Goal: Task Accomplishment & Management: Manage account settings

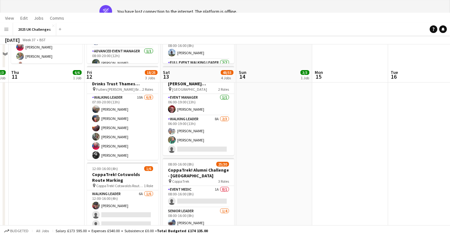
scroll to position [0, 257]
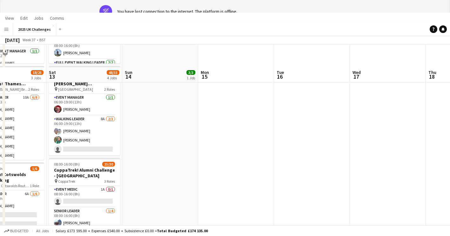
drag, startPoint x: 320, startPoint y: 156, endPoint x: 132, endPoint y: 151, distance: 188.5
click at [132, 153] on app-calendar-viewport "Tue 9 9/9 1 Job Wed 10 3/3 1 Job Thu 11 6/6 1 Job Fri 12 18/25 3 Jobs Sat 13 48…" at bounding box center [225, 156] width 450 height 470
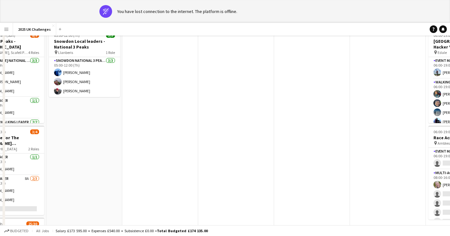
scroll to position [0, 0]
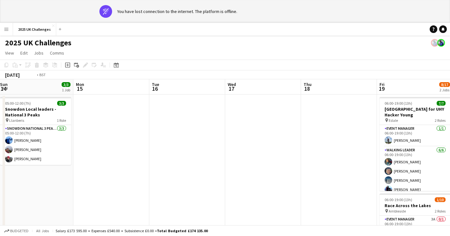
drag, startPoint x: 236, startPoint y: 175, endPoint x: 49, endPoint y: 155, distance: 188.6
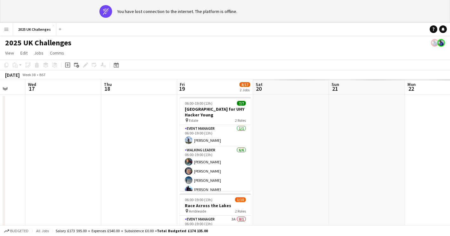
drag, startPoint x: 127, startPoint y: 161, endPoint x: 162, endPoint y: 163, distance: 35.3
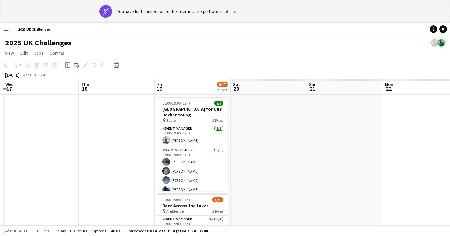
drag, startPoint x: 159, startPoint y: 178, endPoint x: 152, endPoint y: 176, distance: 7.2
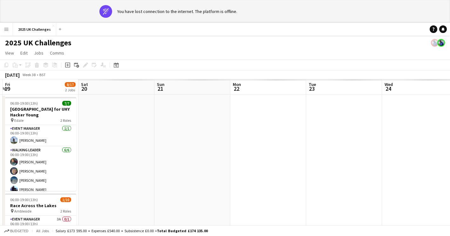
drag, startPoint x: 255, startPoint y: 178, endPoint x: 144, endPoint y: 175, distance: 110.7
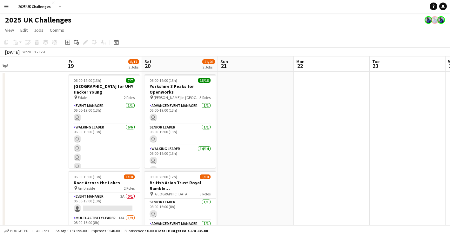
drag, startPoint x: 224, startPoint y: 169, endPoint x: 324, endPoint y: 178, distance: 100.0
click at [324, 178] on app-calendar-viewport "Tue 16 Wed 17 Thu 18 Fri 19 8/17 2 Jobs Sat 20 21/26 2 Jobs Sun 21 Mon 22 Tue 2…" at bounding box center [225, 181] width 450 height 250
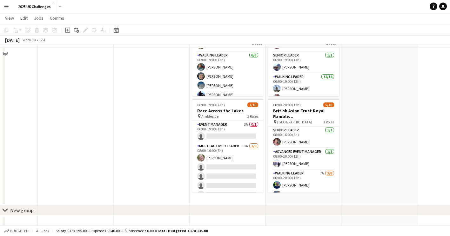
scroll to position [81, 0]
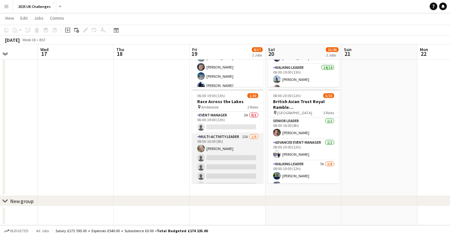
click at [231, 166] on app-card-role "Multi-Activity Leader 13A [DATE] 08:00-16:00 (8h) [PERSON_NAME] single-neutral-…" at bounding box center [227, 180] width 71 height 95
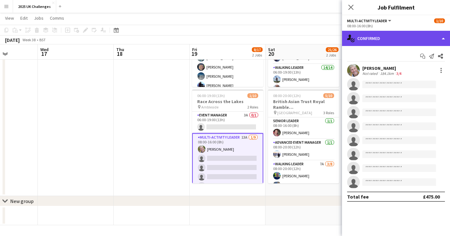
click at [384, 39] on div "single-neutral-actions-check-2 Confirmed" at bounding box center [396, 38] width 108 height 15
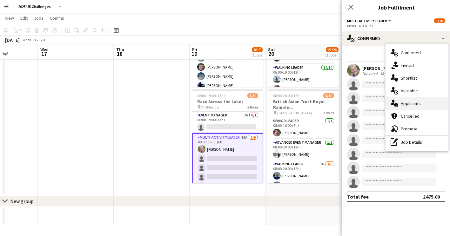
click at [410, 104] on div "single-neutral-actions-information Applicants" at bounding box center [416, 103] width 63 height 13
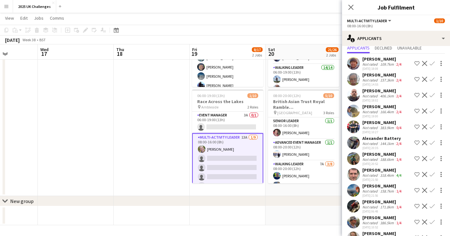
scroll to position [42, 0]
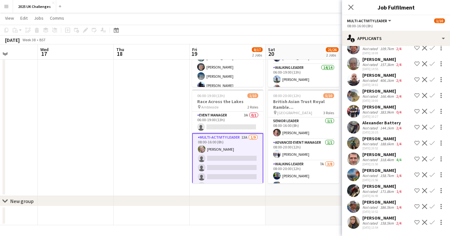
click at [123, 118] on app-date-cell at bounding box center [152, 93] width 76 height 206
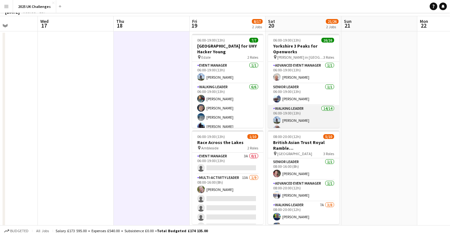
scroll to position [0, 0]
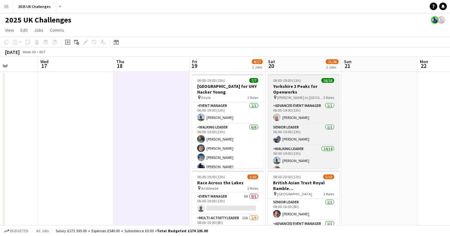
click at [304, 93] on h3 "Yorkshire 3 Peaks for Openworks" at bounding box center [303, 88] width 71 height 11
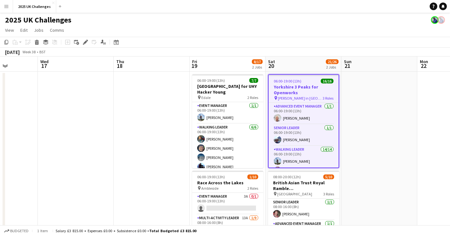
click at [385, 124] on app-date-cell at bounding box center [379, 175] width 76 height 206
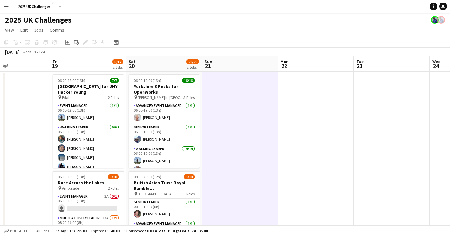
drag, startPoint x: 141, startPoint y: 136, endPoint x: 10, endPoint y: 125, distance: 132.1
click at [10, 125] on app-calendar-viewport "Mon 15 Tue 16 Wed 17 Thu 18 Fri 19 8/17 2 Jobs Sat 20 21/26 2 Jobs Sun 21 Mon 2…" at bounding box center [225, 181] width 450 height 250
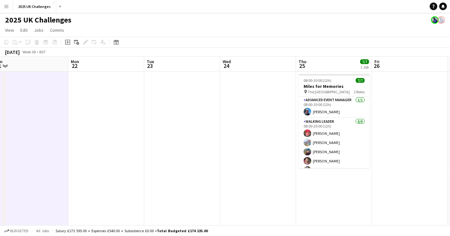
drag, startPoint x: 83, startPoint y: 137, endPoint x: 43, endPoint y: 132, distance: 40.3
click at [43, 132] on app-calendar-viewport "Thu 18 Fri 19 8/17 2 Jobs Sat 20 21/26 2 Jobs Sun 21 Mon 22 Tue 23 Wed 24 Thu 2…" at bounding box center [225, 181] width 450 height 250
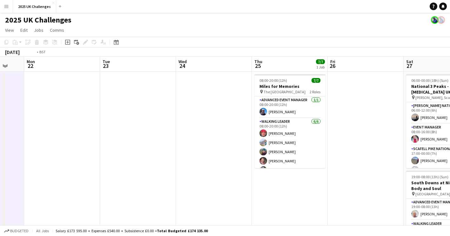
drag, startPoint x: 111, startPoint y: 145, endPoint x: 0, endPoint y: 127, distance: 112.6
click at [0, 127] on html "Menu Boards Boards Boards All jobs Status Workforce Workforce My Workforce Recr…" at bounding box center [225, 158] width 450 height 317
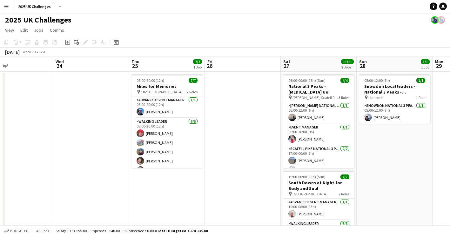
drag, startPoint x: 366, startPoint y: 152, endPoint x: 190, endPoint y: 132, distance: 177.2
click at [63, 126] on app-calendar-viewport "Sat 20 21/26 2 Jobs Sun 21 Mon 22 Tue 23 Wed 24 Thu 25 7/7 1 Job Fri 26 Sat 27 …" at bounding box center [225, 181] width 450 height 250
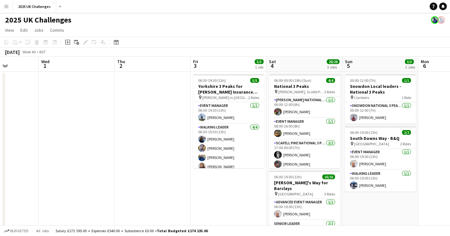
drag, startPoint x: 390, startPoint y: 158, endPoint x: 188, endPoint y: 145, distance: 201.9
click at [63, 138] on app-calendar-viewport "Sun 28 1/1 1 Job Mon 29 Tue 30 Wed 1 Thu 2 Fri 3 5/5 1 Job Sat 4 28/28 3 Jobs S…" at bounding box center [225, 229] width 450 height 346
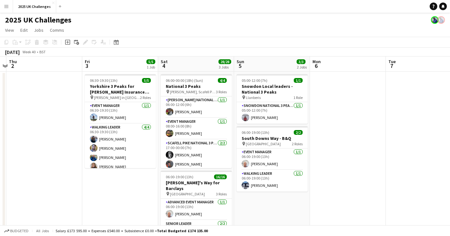
drag, startPoint x: 367, startPoint y: 158, endPoint x: 186, endPoint y: 157, distance: 180.8
click at [186, 157] on app-calendar-viewport "Mon 29 Tue 30 Wed 1 Thu 2 Fri 3 5/5 1 Job Sat 4 28/28 3 Jobs Sun 5 3/3 2 Jobs M…" at bounding box center [225, 229] width 450 height 346
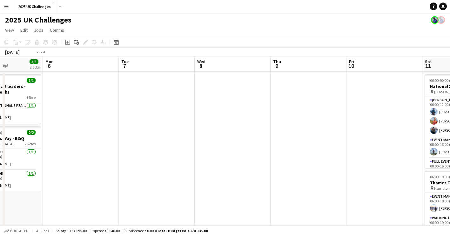
drag, startPoint x: 297, startPoint y: 165, endPoint x: 65, endPoint y: 147, distance: 232.7
click at [61, 147] on app-calendar-viewport "Thu 2 Fri 3 5/5 1 Job Sat 4 28/28 3 Jobs Sun 5 3/3 2 Jobs Mon 6 Tue 7 Wed 8 Thu…" at bounding box center [225, 229] width 450 height 346
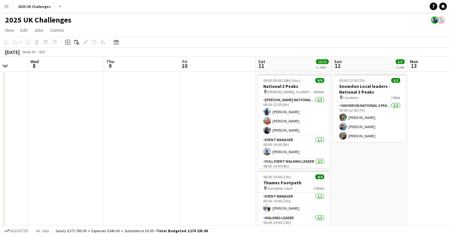
drag, startPoint x: 128, startPoint y: 151, endPoint x: 125, endPoint y: 150, distance: 3.2
click at [125, 150] on app-calendar-viewport "Sun 5 3/3 2 Jobs Mon 6 Tue 7 Wed 8 Thu 9 Fri 10 Sat 11 13/13 2 Jobs Sun 12 3/3 …" at bounding box center [225, 229] width 450 height 346
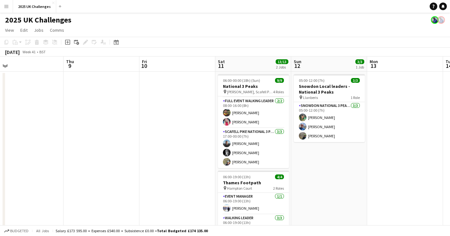
drag, startPoint x: 122, startPoint y: 148, endPoint x: 304, endPoint y: 157, distance: 182.0
click at [310, 156] on app-calendar-viewport "Mon 6 Tue 7 Wed 8 Thu 9 Fri 10 Sat 11 13/13 2 Jobs Sun 12 3/3 1 Job Mon 13 Tue …" at bounding box center [225, 229] width 450 height 346
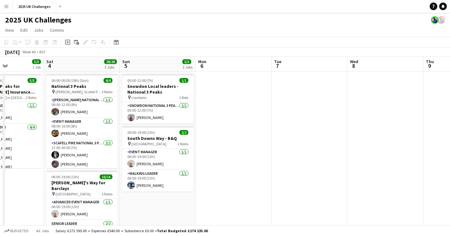
drag, startPoint x: 274, startPoint y: 158, endPoint x: 331, endPoint y: 160, distance: 56.5
click at [331, 160] on app-calendar-viewport "Thu 2 Fri 3 5/5 1 Job Sat 4 28/28 3 Jobs Sun 5 3/3 2 Jobs Mon 6 Tue 7 Wed 8 Thu…" at bounding box center [225, 229] width 450 height 346
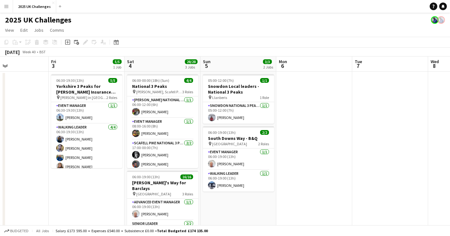
drag, startPoint x: 344, startPoint y: 157, endPoint x: 299, endPoint y: 153, distance: 45.6
click at [359, 157] on app-calendar-viewport "Tue 30 Wed 1 Thu 2 Fri 3 5/5 1 Job Sat 4 28/28 3 Jobs Sun 5 3/3 2 Jobs Mon 6 Tu…" at bounding box center [225, 229] width 450 height 346
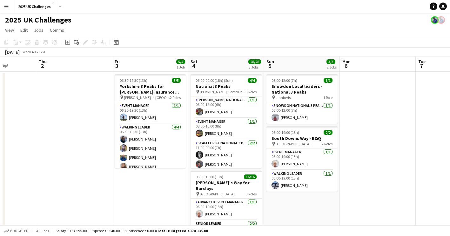
scroll to position [0, 187]
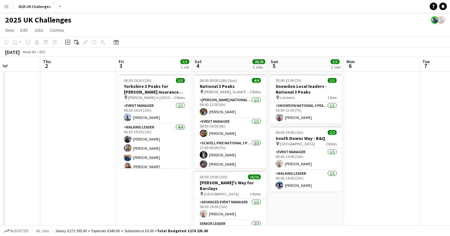
drag, startPoint x: 334, startPoint y: 148, endPoint x: 372, endPoint y: 146, distance: 37.5
click at [400, 148] on app-calendar-viewport "Mon 29 Tue 30 Wed 1 Thu 2 Fri 3 5/5 1 Job Sat 4 28/28 3 Jobs Sun 5 3/3 2 Jobs M…" at bounding box center [225, 229] width 450 height 346
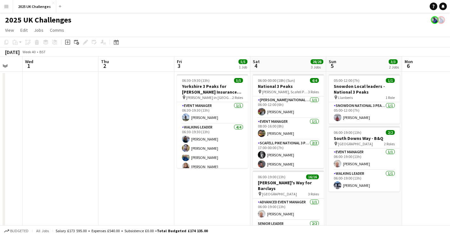
scroll to position [0, 199]
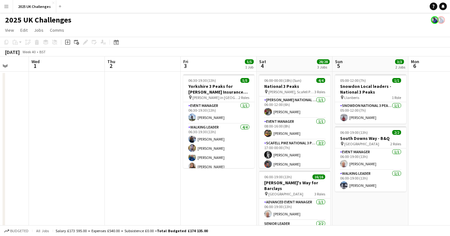
drag, startPoint x: 103, startPoint y: 167, endPoint x: 168, endPoint y: 175, distance: 64.9
click at [168, 175] on app-calendar-viewport "Sun 28 1/1 1 Job Mon 29 Tue 30 Wed 1 Thu 2 Fri 3 5/5 1 Job Sat 4 28/28 3 Jobs S…" at bounding box center [225, 229] width 450 height 346
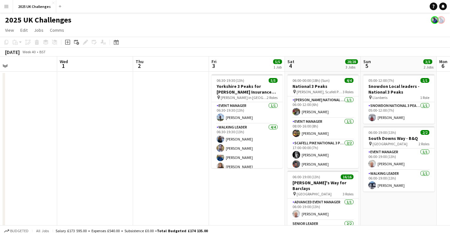
drag, startPoint x: 125, startPoint y: 167, endPoint x: 240, endPoint y: 170, distance: 114.9
click at [243, 170] on app-calendar-viewport "Sun 28 1/1 1 Job Mon 29 Tue 30 Wed 1 Thu 2 Fri 3 5/5 1 Job Sat 4 28/28 3 Jobs S…" at bounding box center [225, 229] width 450 height 346
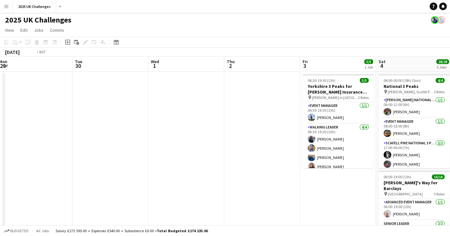
drag, startPoint x: 98, startPoint y: 163, endPoint x: 250, endPoint y: 168, distance: 151.4
click at [249, 168] on app-calendar-viewport "Sat 27 11/11 2 Jobs Sun 28 1/1 1 Job Mon 29 Tue 30 Wed 1 Thu 2 Fri 3 5/5 1 Job …" at bounding box center [225, 229] width 450 height 346
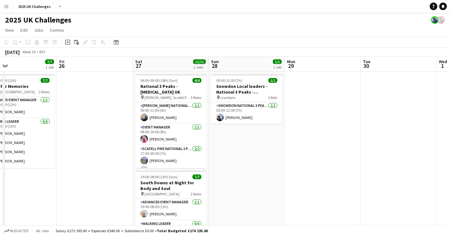
scroll to position [0, 161]
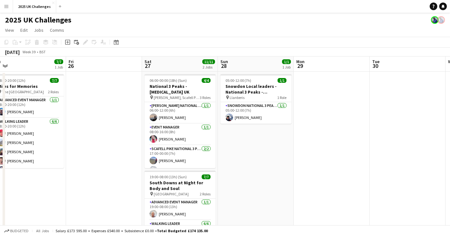
drag, startPoint x: 164, startPoint y: 169, endPoint x: 274, endPoint y: 169, distance: 110.7
click at [275, 169] on app-calendar-viewport "Tue 23 Wed 24 Thu 25 7/7 1 Job Fri 26 Sat 27 11/11 2 Jobs Sun 28 1/1 1 Job Mon …" at bounding box center [225, 229] width 450 height 346
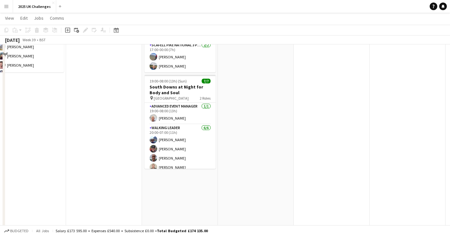
scroll to position [0, 0]
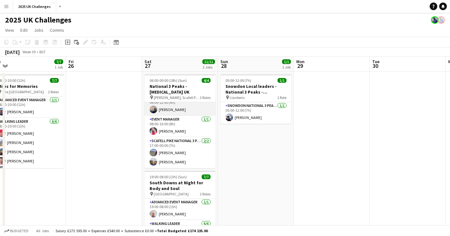
click at [179, 109] on app-card-role "[PERSON_NAME] National 3 Peaks Walking Leader [DATE] 06:00-12:00 (6h) [PERSON_N…" at bounding box center [179, 105] width 71 height 22
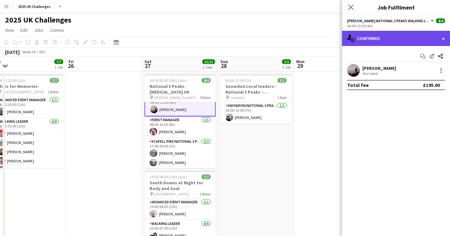
click at [407, 42] on div "single-neutral-actions-check-2 Confirmed" at bounding box center [396, 38] width 108 height 15
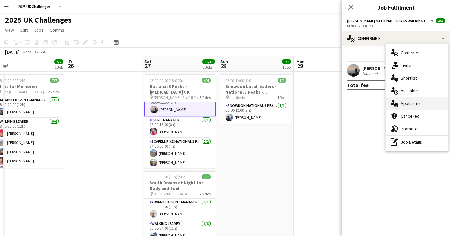
click at [403, 104] on div "single-neutral-actions-information Applicants" at bounding box center [416, 103] width 63 height 13
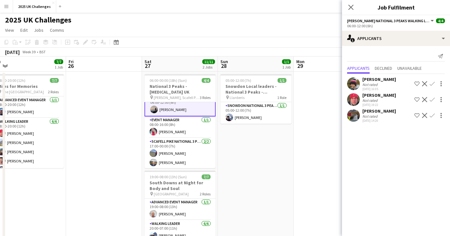
click at [302, 151] on app-date-cell at bounding box center [331, 223] width 76 height 302
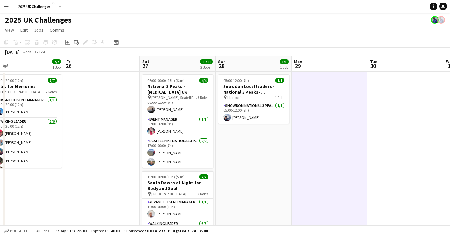
drag, startPoint x: 133, startPoint y: 148, endPoint x: 276, endPoint y: 154, distance: 142.9
click at [276, 154] on app-calendar-viewport "Tue 23 Wed 24 Thu 25 7/7 1 Job Fri 26 Sat 27 11/11 2 Jobs Sun 28 1/1 1 Job Mon …" at bounding box center [225, 229] width 450 height 346
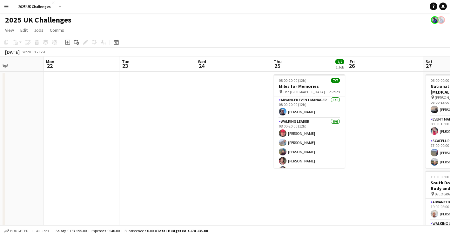
drag, startPoint x: 238, startPoint y: 158, endPoint x: 402, endPoint y: 163, distance: 163.8
click at [393, 162] on app-calendar-viewport "Fri 19 8/17 2 Jobs Sat 20 21/26 2 Jobs Sun 21 Mon 22 Tue 23 Wed 24 Thu 25 7/7 1…" at bounding box center [225, 229] width 450 height 346
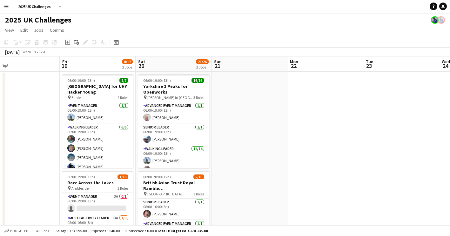
drag, startPoint x: 321, startPoint y: 175, endPoint x: 455, endPoint y: 184, distance: 134.5
click at [449, 184] on html "Menu Boards Boards Boards All jobs Status Workforce Workforce My Workforce Recr…" at bounding box center [225, 207] width 450 height 414
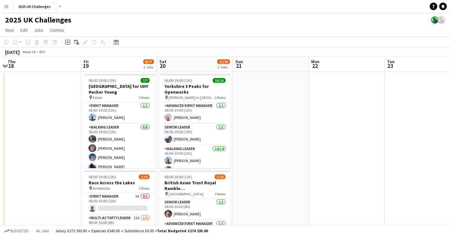
click at [256, 160] on app-calendar-viewport "Tue 16 Wed 17 Thu 18 Fri 19 8/17 2 Jobs Sat 20 21/26 2 Jobs Sun 21 Mon 22 Tue 2…" at bounding box center [225, 229] width 450 height 346
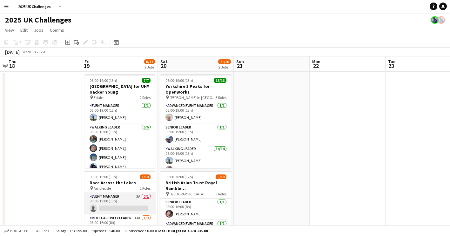
click at [123, 206] on app-card-role "Event Manager 3A 0/1 06:00-19:00 (13h) single-neutral-actions" at bounding box center [119, 204] width 71 height 22
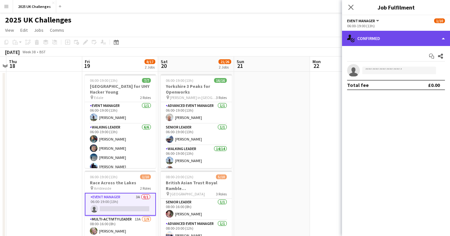
click at [413, 41] on div "single-neutral-actions-check-2 Confirmed" at bounding box center [396, 38] width 108 height 15
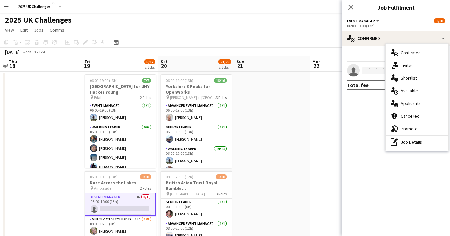
click at [411, 107] on div "single-neutral-actions-information Applicants" at bounding box center [416, 103] width 63 height 13
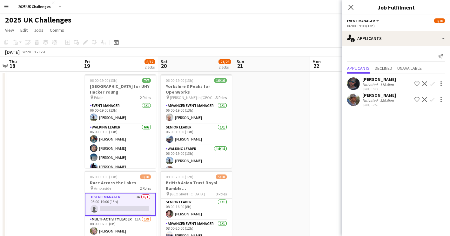
click at [329, 122] on app-date-cell at bounding box center [348, 223] width 76 height 302
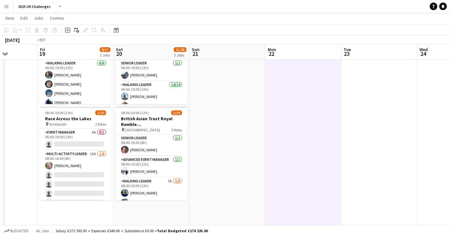
drag, startPoint x: 68, startPoint y: 125, endPoint x: 312, endPoint y: 133, distance: 244.7
click at [319, 131] on app-calendar-viewport "Tue 16 Wed 17 Thu 18 Fri 19 8/17 2 Jobs Sat 20 21/26 2 Jobs Sun 21 Mon 22 Tue 2…" at bounding box center [225, 150] width 450 height 378
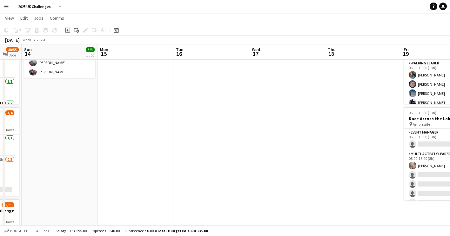
drag, startPoint x: 228, startPoint y: 132, endPoint x: 347, endPoint y: 136, distance: 118.7
click at [350, 136] on app-calendar-viewport "Fri 12 18/25 3 Jobs Sat 13 48/55 4 Jobs Sun 14 3/3 1 Job Mon 15 Tue 16 Wed 17 T…" at bounding box center [225, 196] width 450 height 470
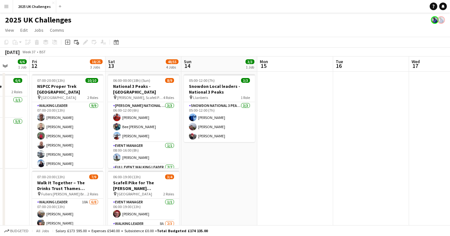
drag, startPoint x: 349, startPoint y: 142, endPoint x: 334, endPoint y: 142, distance: 14.9
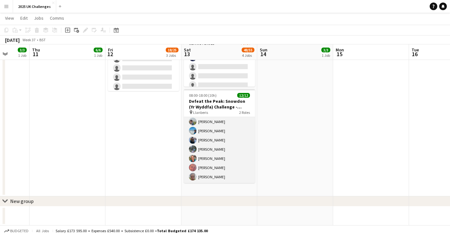
click at [235, 148] on app-card-role "Walking Leader [DATE] 08:00-18:00 (10h) [PERSON_NAME] [PERSON_NAME] [PERSON_NAM…" at bounding box center [219, 126] width 71 height 114
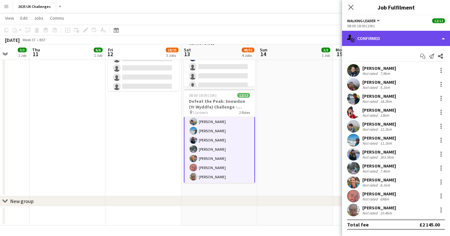
click at [397, 38] on div "single-neutral-actions-check-2 Confirmed" at bounding box center [396, 38] width 108 height 15
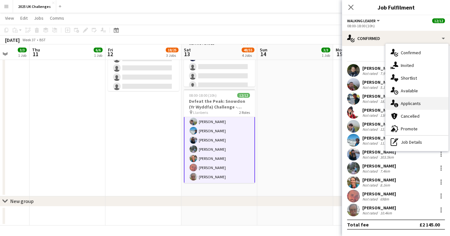
click at [404, 102] on div "single-neutral-actions-information Applicants" at bounding box center [416, 103] width 63 height 13
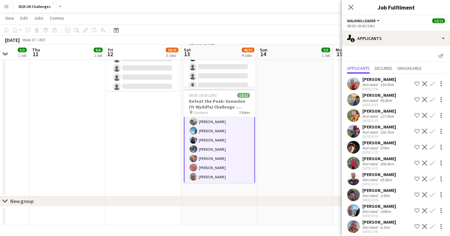
click at [422, 86] on app-icon "Decline" at bounding box center [424, 83] width 5 height 5
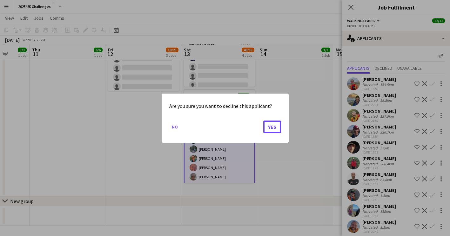
drag, startPoint x: 272, startPoint y: 125, endPoint x: 402, endPoint y: 93, distance: 133.7
click at [273, 125] on button "Yes" at bounding box center [272, 126] width 18 height 13
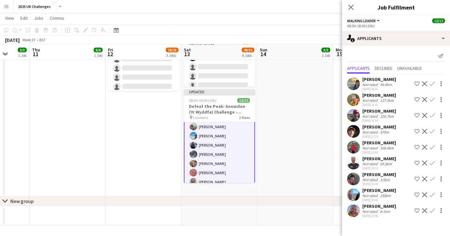
click at [426, 85] on app-icon "Decline" at bounding box center [424, 83] width 5 height 5
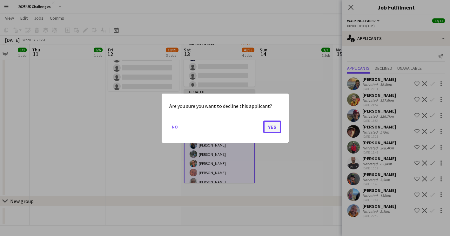
click at [273, 127] on button "Yes" at bounding box center [272, 126] width 18 height 13
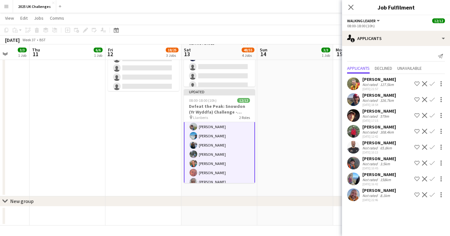
click at [423, 82] on app-icon "Decline" at bounding box center [424, 83] width 5 height 5
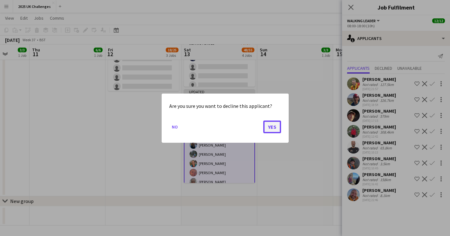
click at [269, 123] on button "Yes" at bounding box center [272, 126] width 18 height 13
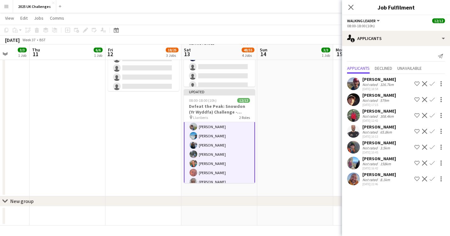
click at [427, 82] on button "Decline" at bounding box center [424, 84] width 8 height 8
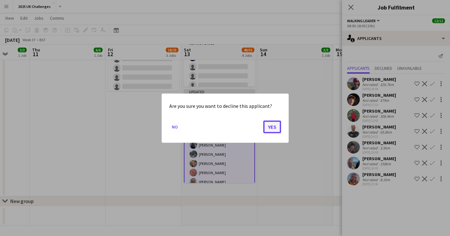
drag, startPoint x: 270, startPoint y: 126, endPoint x: 277, endPoint y: 125, distance: 7.1
click at [271, 126] on button "Yes" at bounding box center [272, 126] width 18 height 13
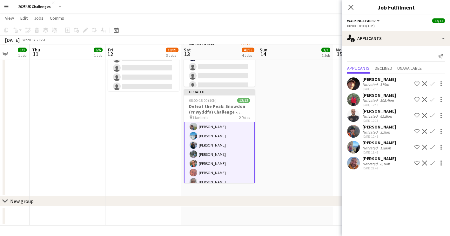
click at [422, 83] on app-icon "Decline" at bounding box center [424, 83] width 5 height 5
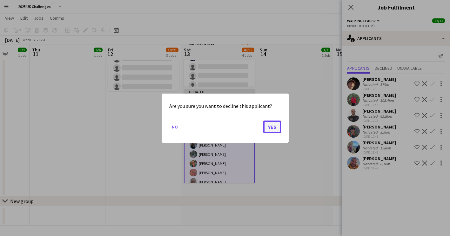
click at [272, 127] on button "Yes" at bounding box center [272, 126] width 18 height 13
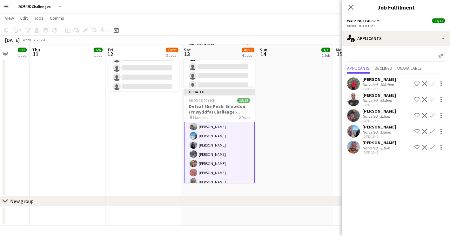
click at [425, 83] on app-icon "Decline" at bounding box center [424, 83] width 5 height 5
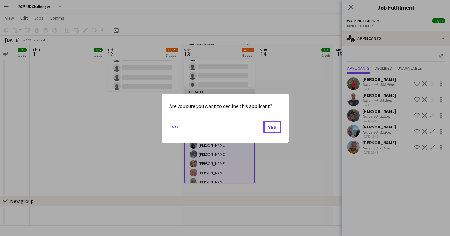
drag, startPoint x: 275, startPoint y: 128, endPoint x: 316, endPoint y: 111, distance: 44.1
click at [276, 128] on button "Yes" at bounding box center [272, 126] width 18 height 13
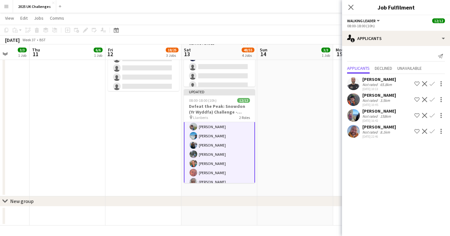
click at [424, 82] on app-icon "Decline" at bounding box center [424, 83] width 5 height 5
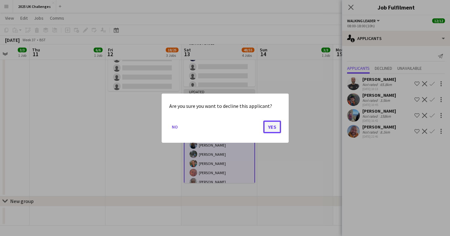
click at [271, 128] on button "Yes" at bounding box center [272, 126] width 18 height 13
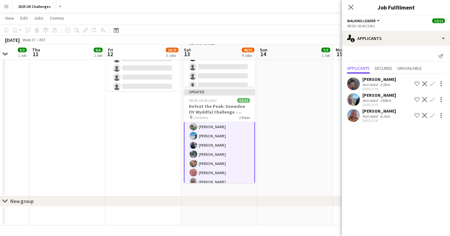
click at [353, 97] on app-user-avatar at bounding box center [353, 99] width 13 height 13
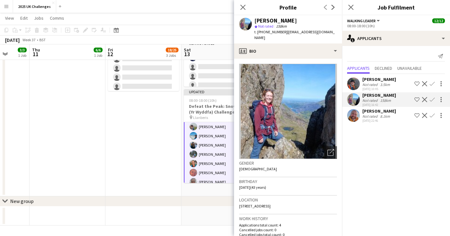
click at [205, 209] on app-date-cell at bounding box center [219, 216] width 76 height 19
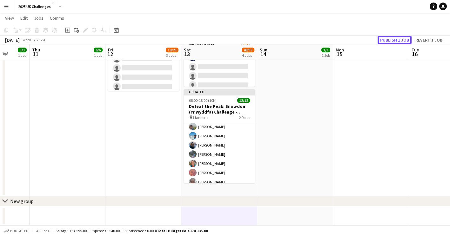
click at [396, 38] on button "Publish 1 job" at bounding box center [394, 40] width 34 height 8
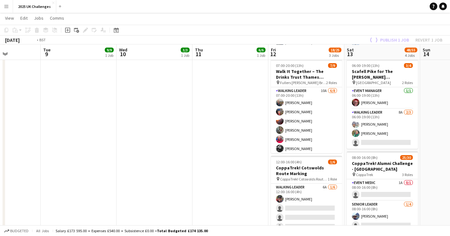
drag, startPoint x: 77, startPoint y: 166, endPoint x: 288, endPoint y: 167, distance: 210.3
click at [390, 168] on app-calendar-viewport "Sun 7 Mon 8 Tue 9 9/9 1 Job Wed 10 3/3 1 Job Thu 11 6/6 1 Job Fri 12 18/25 3 Jo…" at bounding box center [225, 149] width 450 height 470
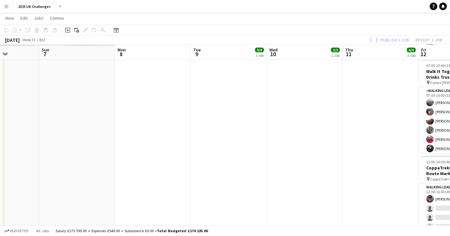
click at [372, 167] on app-calendar-viewport "Thu 4 Fri 5 Sat 6 Sun 7 Mon 8 Tue 9 9/9 1 Job Wed 10 3/3 1 Job Thu 11 6/6 1 Job…" at bounding box center [225, 149] width 450 height 470
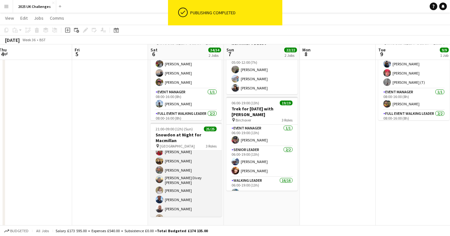
click at [177, 174] on app-card-role "Walking Leader 20/20 21:00-09:00 (12h) [PERSON_NAME] [PERSON_NAME] [PERSON_NAME…" at bounding box center [185, 162] width 71 height 198
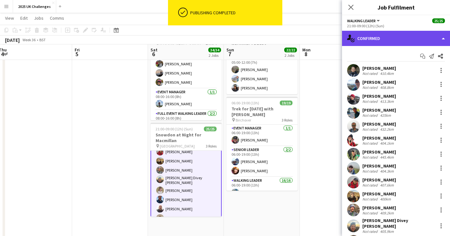
click at [403, 36] on div "single-neutral-actions-check-2 Confirmed" at bounding box center [396, 38] width 108 height 15
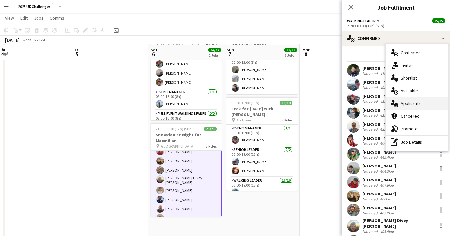
click at [410, 101] on div "single-neutral-actions-information Applicants" at bounding box center [416, 103] width 63 height 13
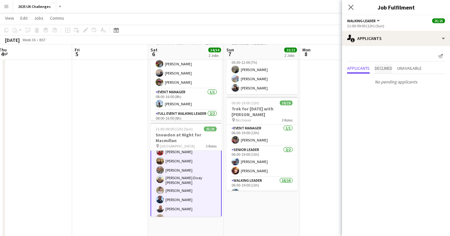
click at [378, 66] on span "Declined" at bounding box center [382, 68] width 17 height 4
click at [420, 56] on span "Unavailable" at bounding box center [409, 55] width 24 height 4
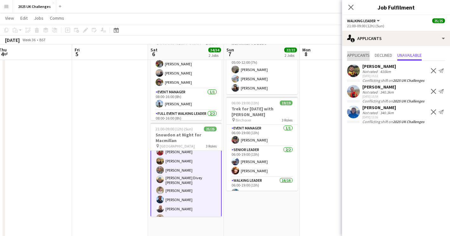
click at [362, 53] on span "Applicants" at bounding box center [358, 55] width 23 height 4
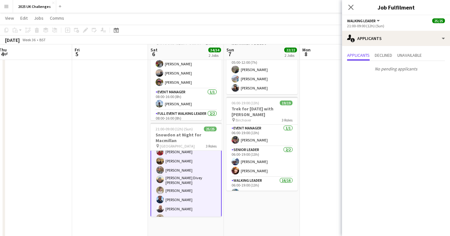
click at [327, 84] on app-date-cell at bounding box center [337, 221] width 76 height 395
